Goal: Task Accomplishment & Management: Use online tool/utility

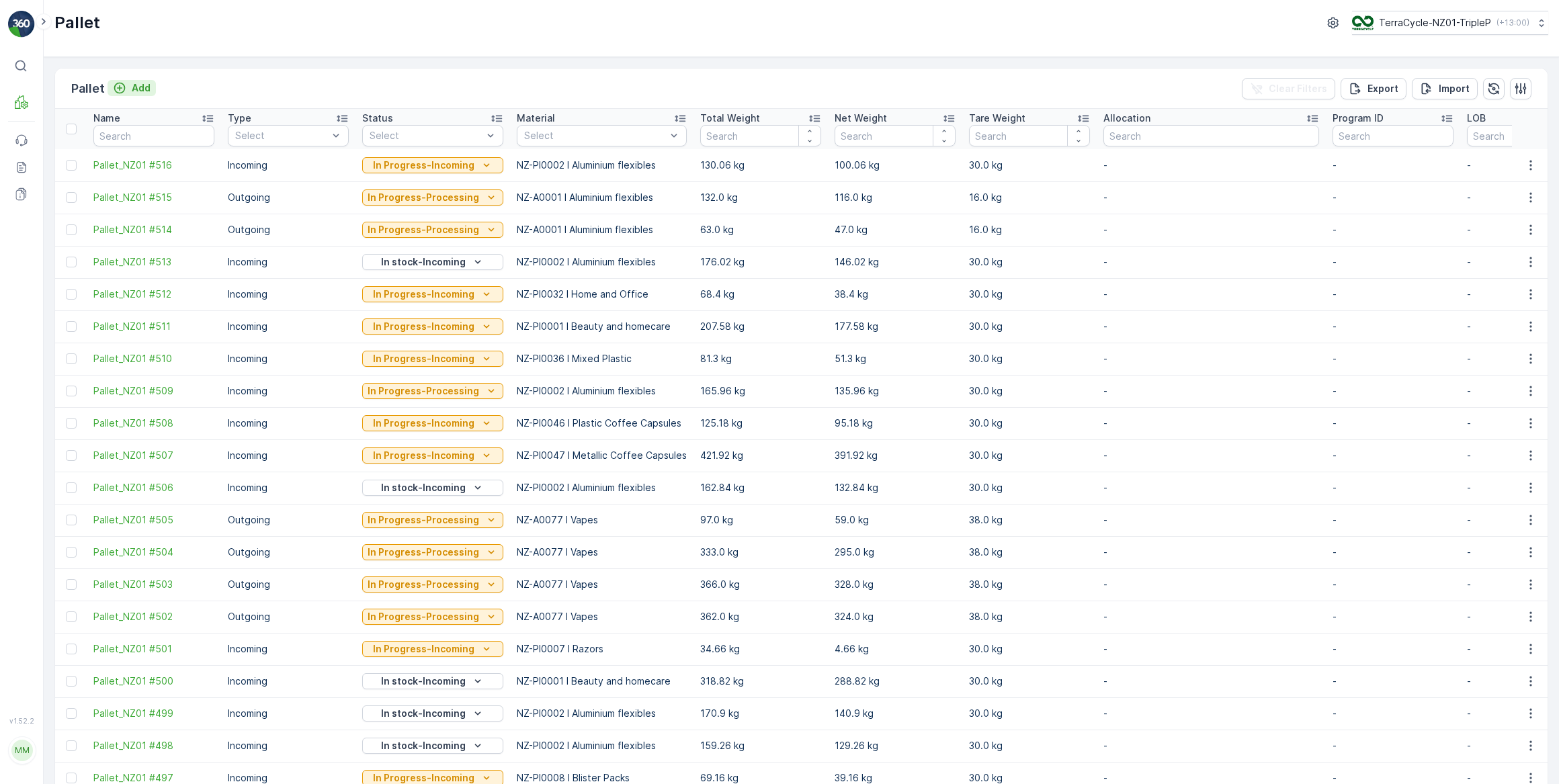
click at [148, 88] on p "Add" at bounding box center [141, 88] width 19 height 13
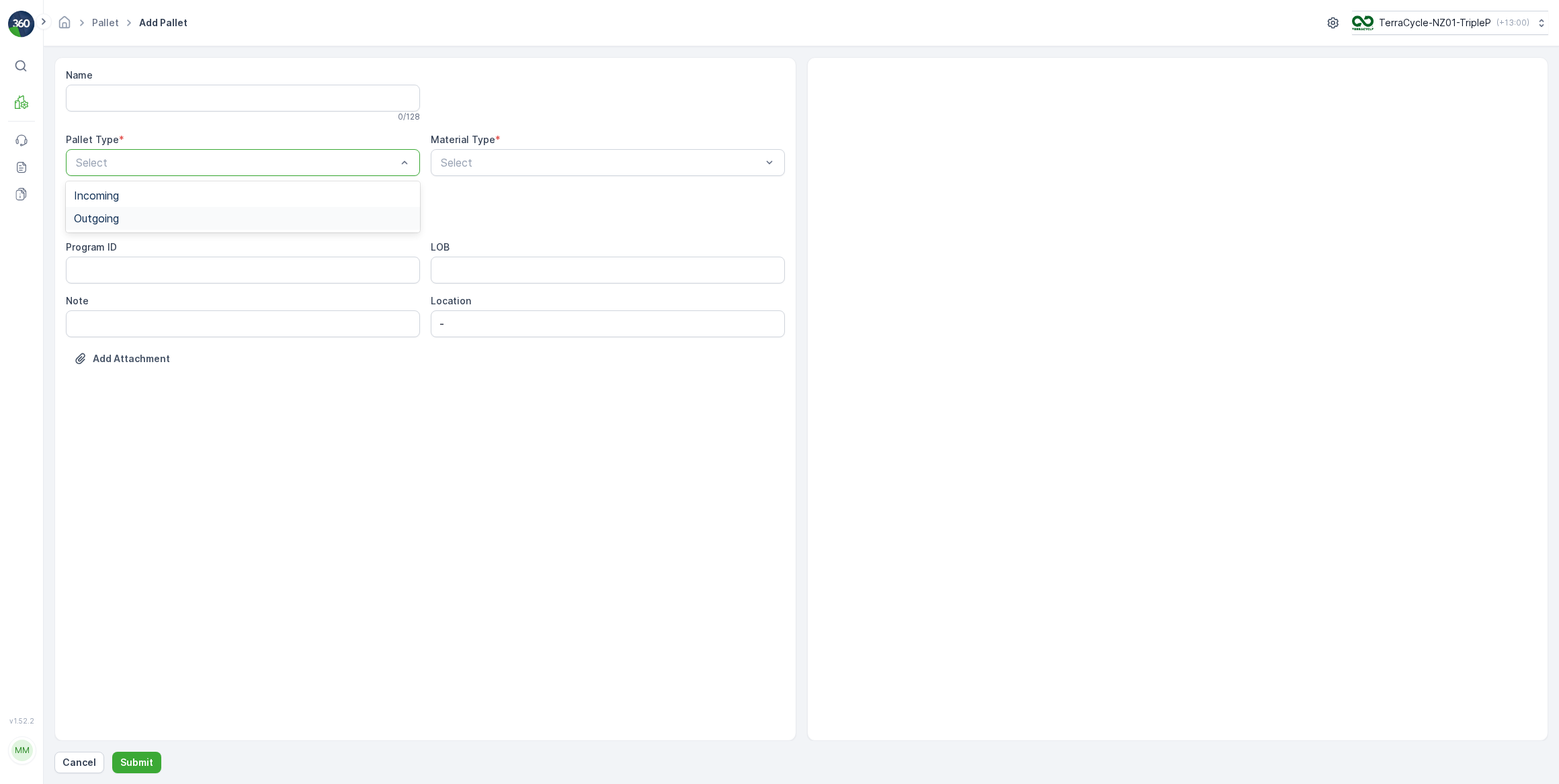
click at [114, 219] on span "Outgoing" at bounding box center [96, 218] width 45 height 12
click at [88, 295] on span "Bale" at bounding box center [84, 295] width 21 height 12
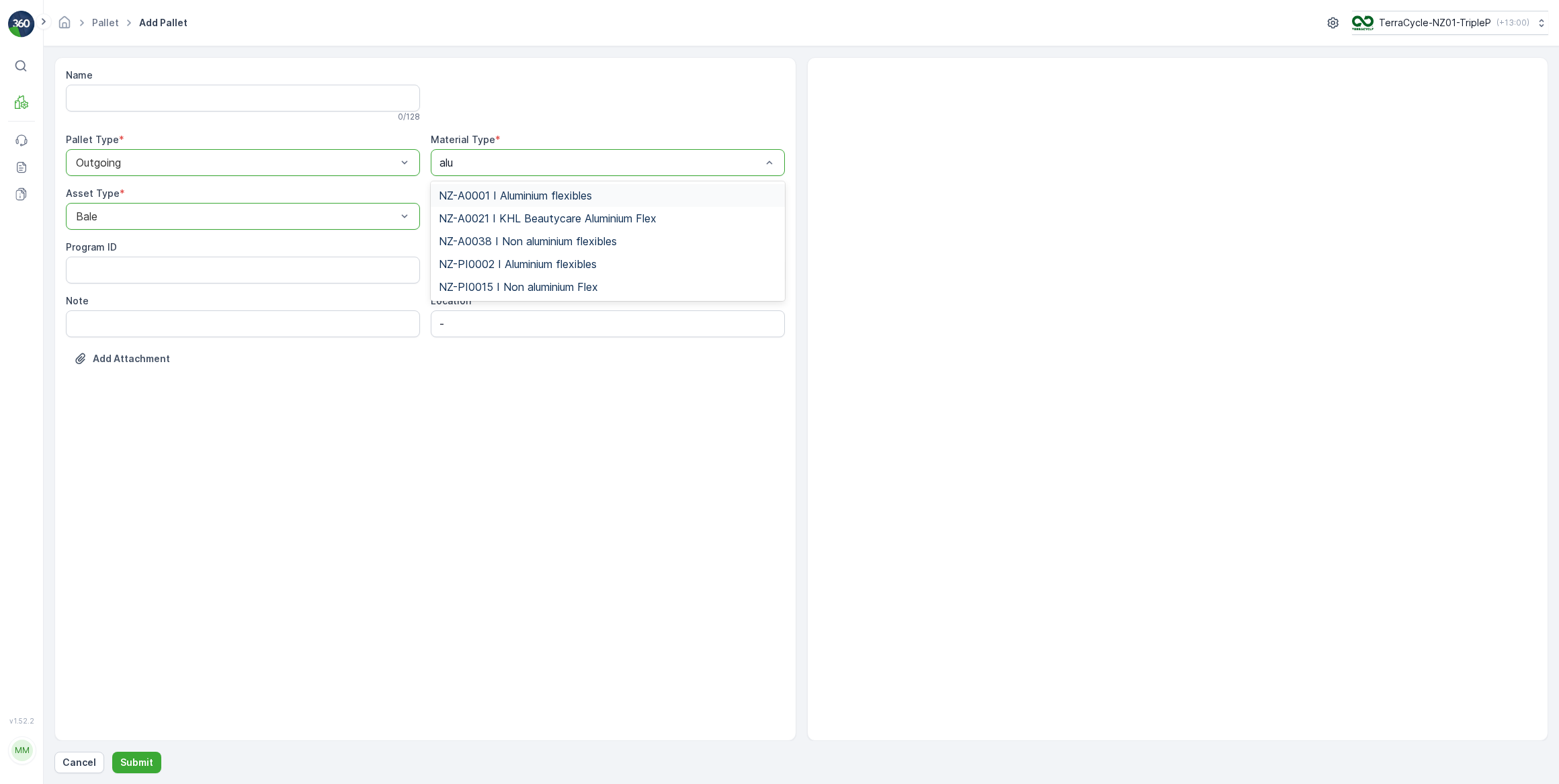
type input "alum"
click at [544, 197] on span "NZ-A0001 I Aluminium flexibles" at bounding box center [515, 195] width 153 height 12
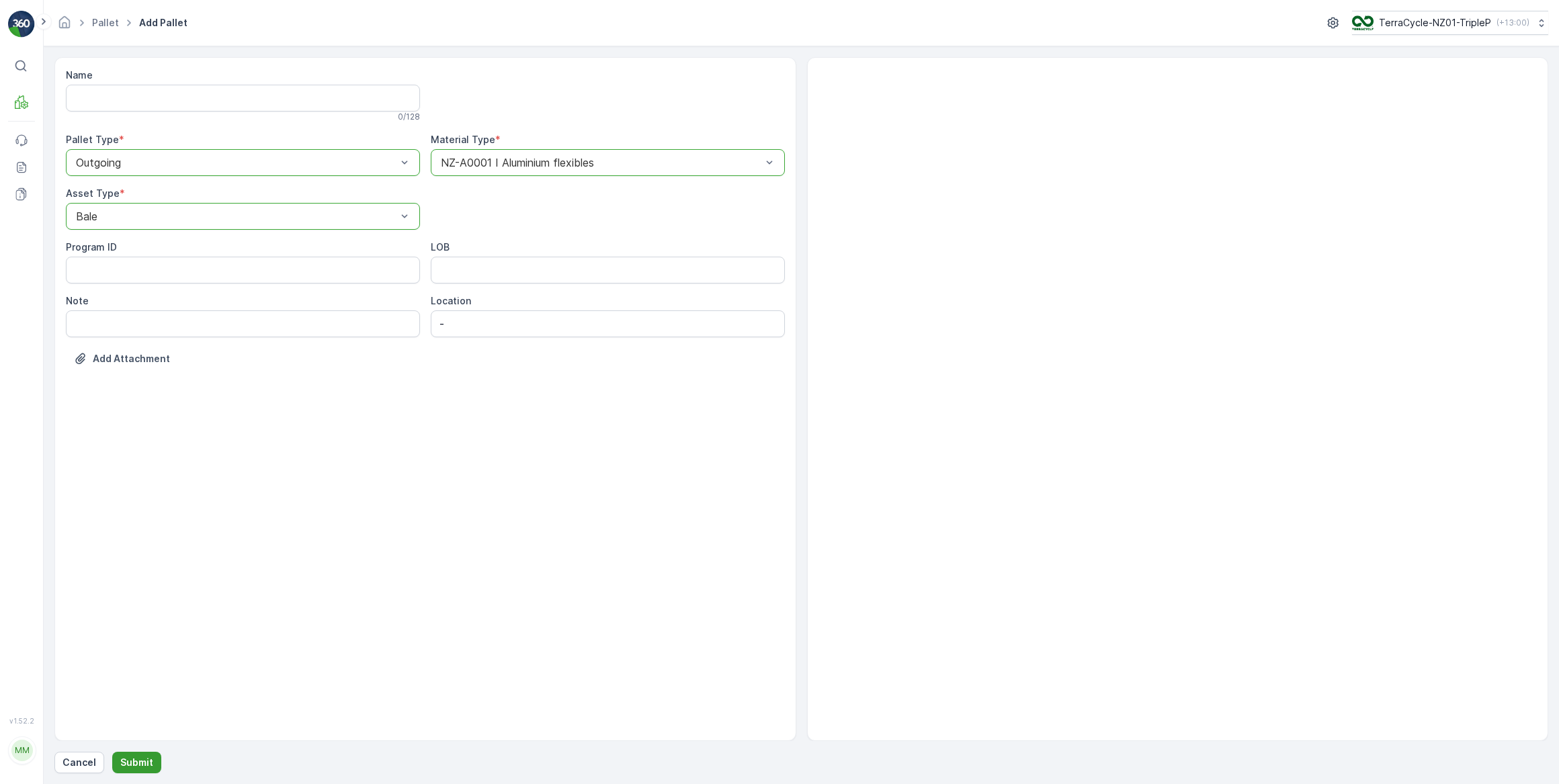
click at [140, 760] on p "Submit" at bounding box center [137, 762] width 33 height 13
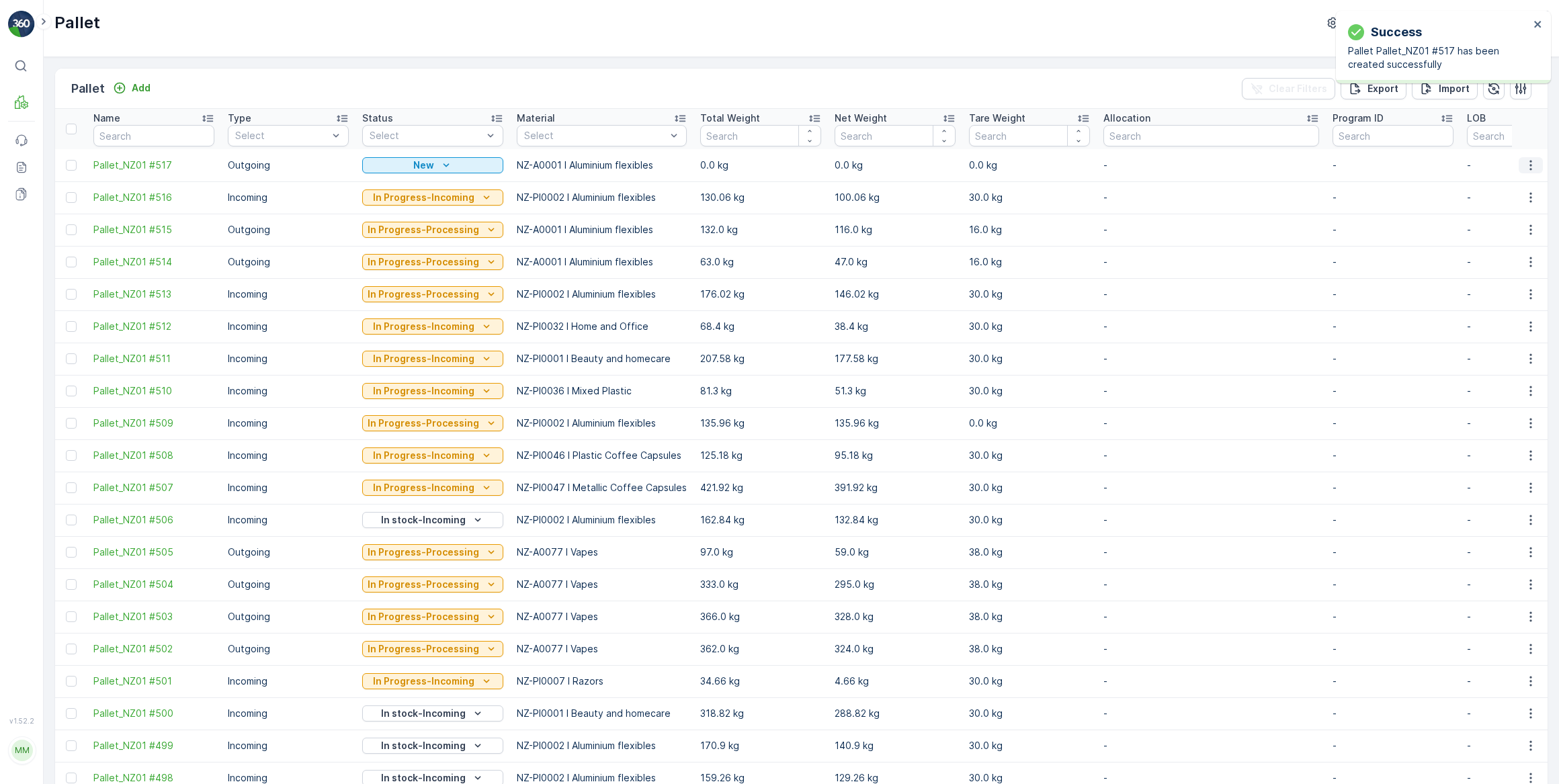
click at [1528, 166] on icon "button" at bounding box center [1531, 165] width 13 height 13
click at [1493, 262] on span "Print QR" at bounding box center [1493, 260] width 37 height 13
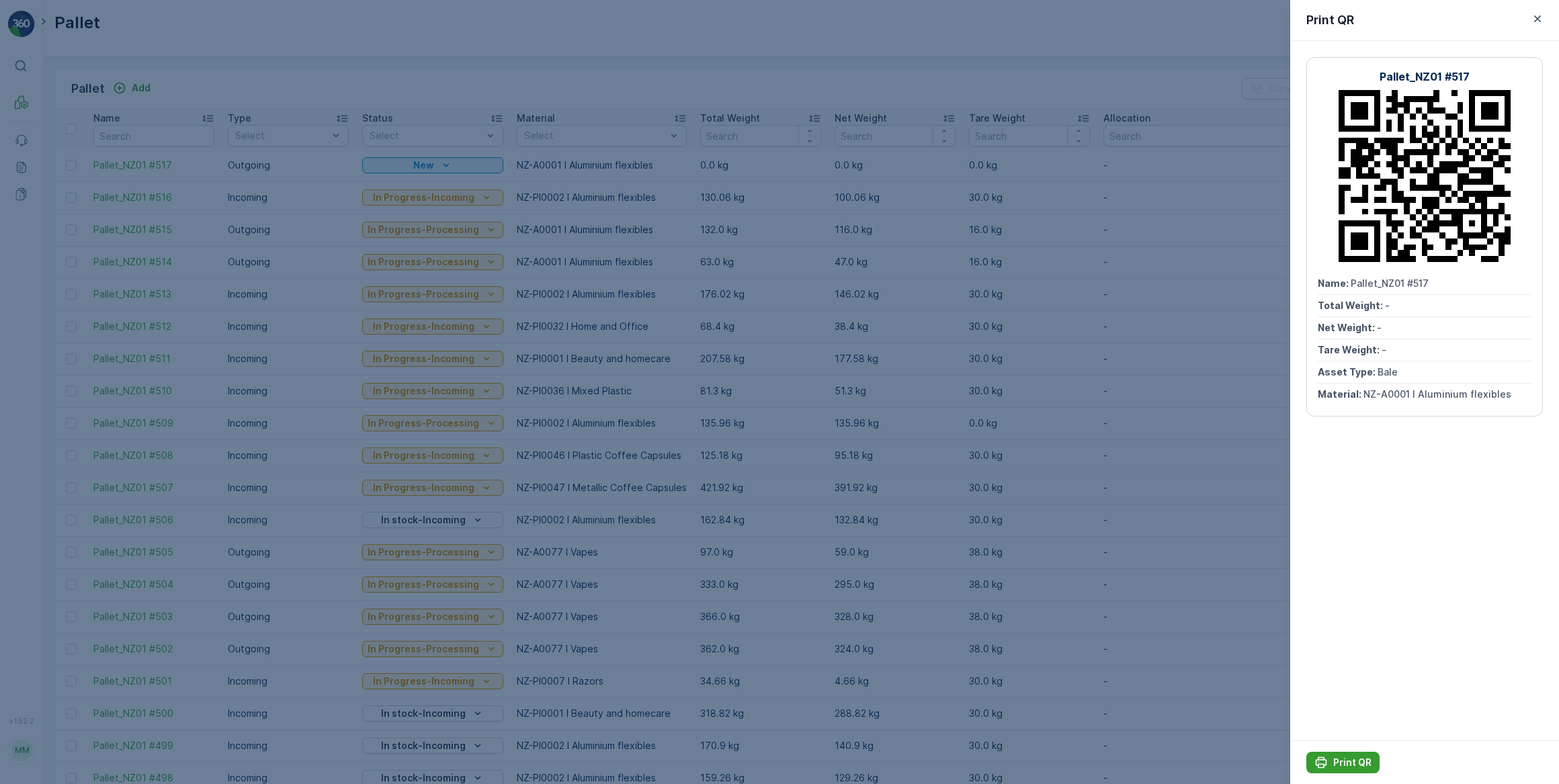
click at [1343, 761] on p "Print QR" at bounding box center [1352, 762] width 39 height 13
